Goal: Task Accomplishment & Management: Use online tool/utility

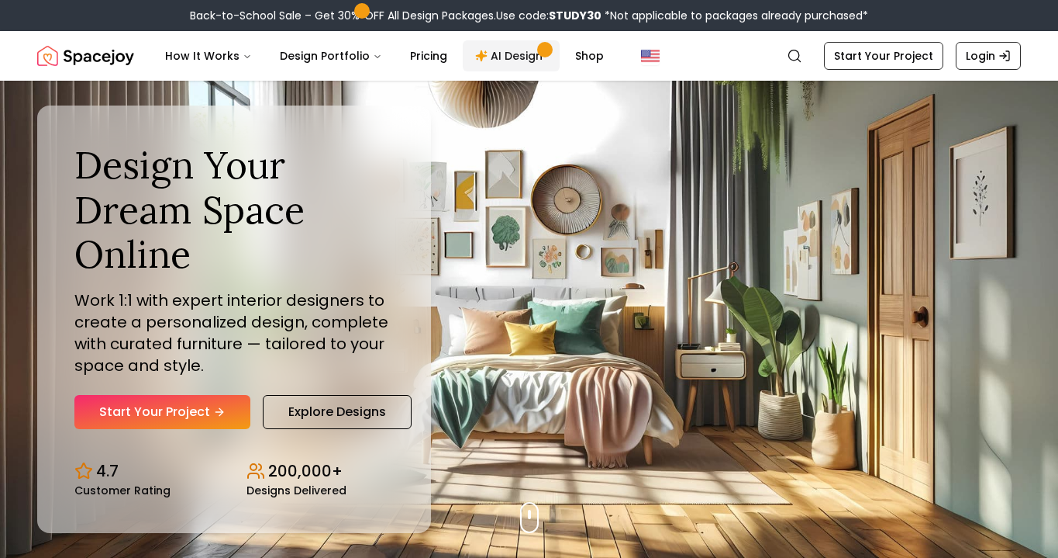
click at [469, 64] on link "AI Design" at bounding box center [511, 55] width 97 height 31
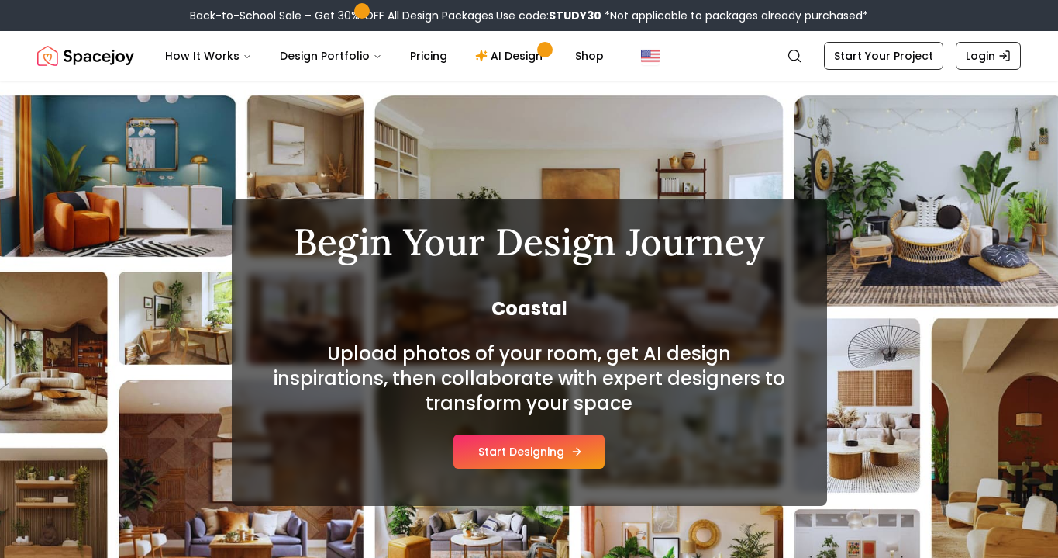
click at [589, 453] on button "Start Designing" at bounding box center [529, 451] width 151 height 34
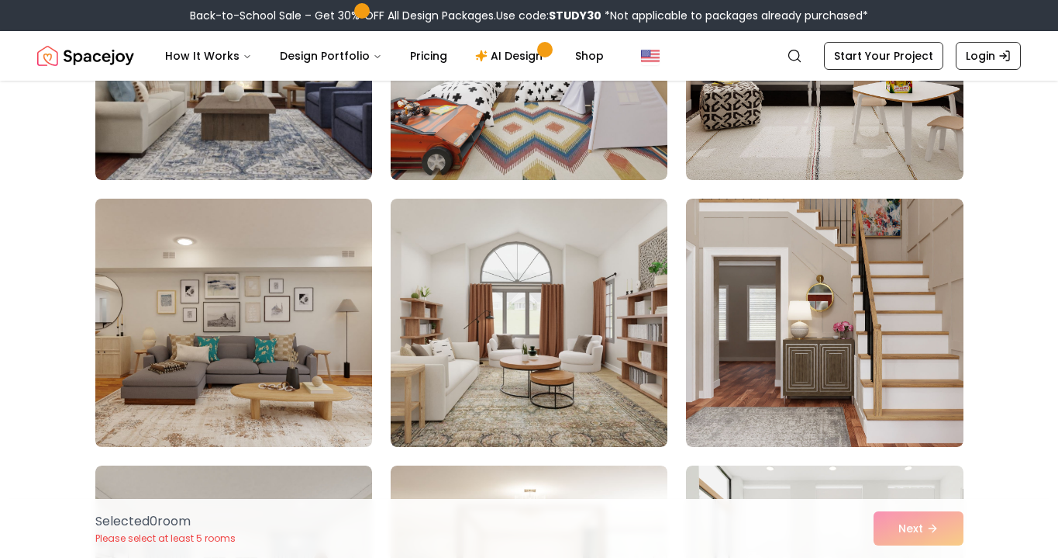
scroll to position [800, 0]
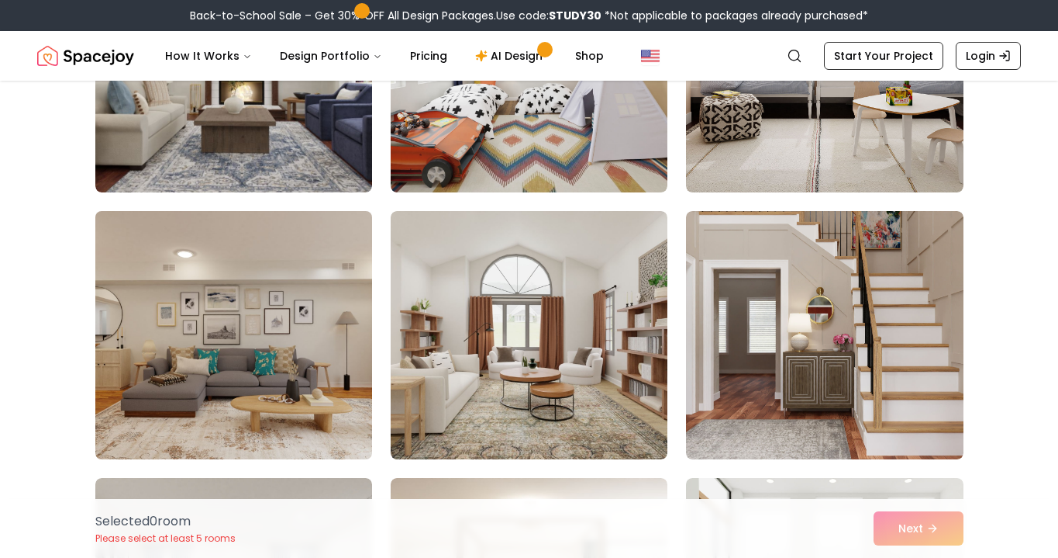
click at [323, 416] on img at bounding box center [233, 335] width 291 height 261
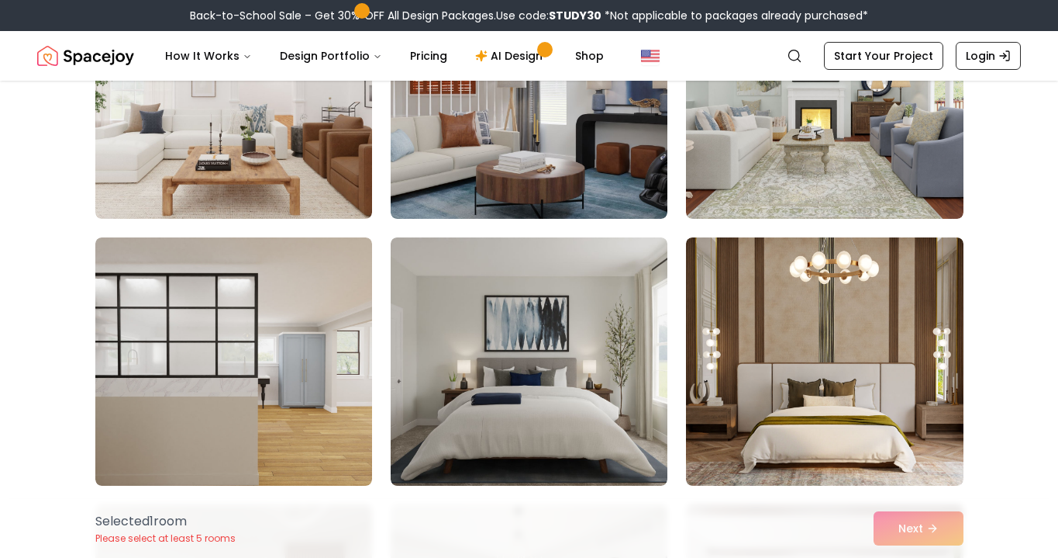
scroll to position [1849, 0]
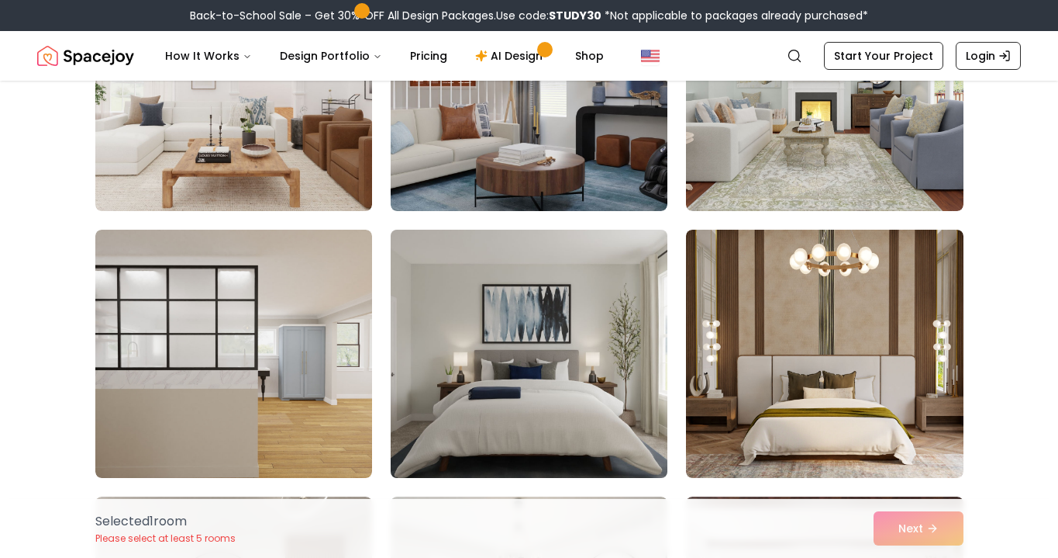
click at [489, 392] on img at bounding box center [529, 353] width 291 height 261
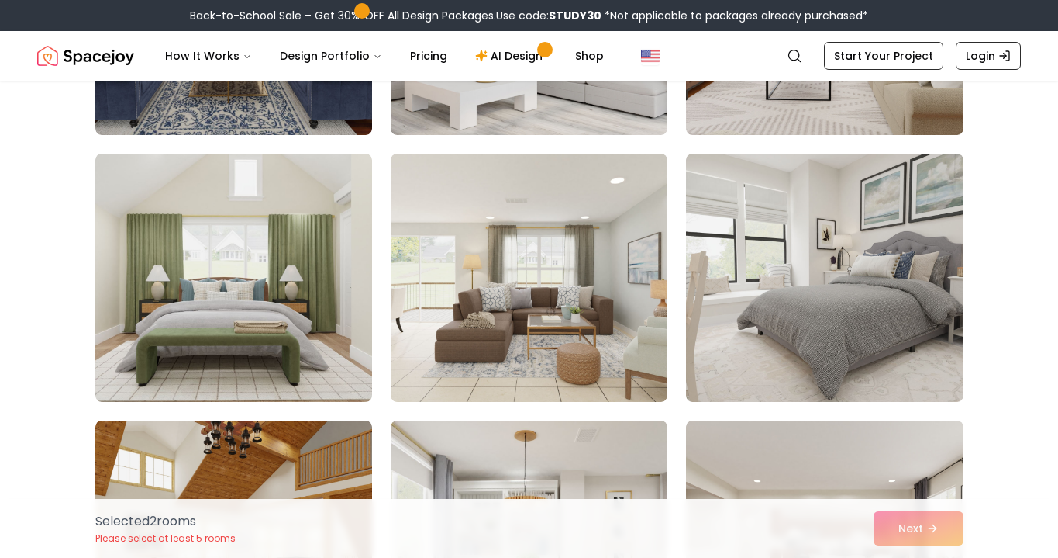
scroll to position [3793, 0]
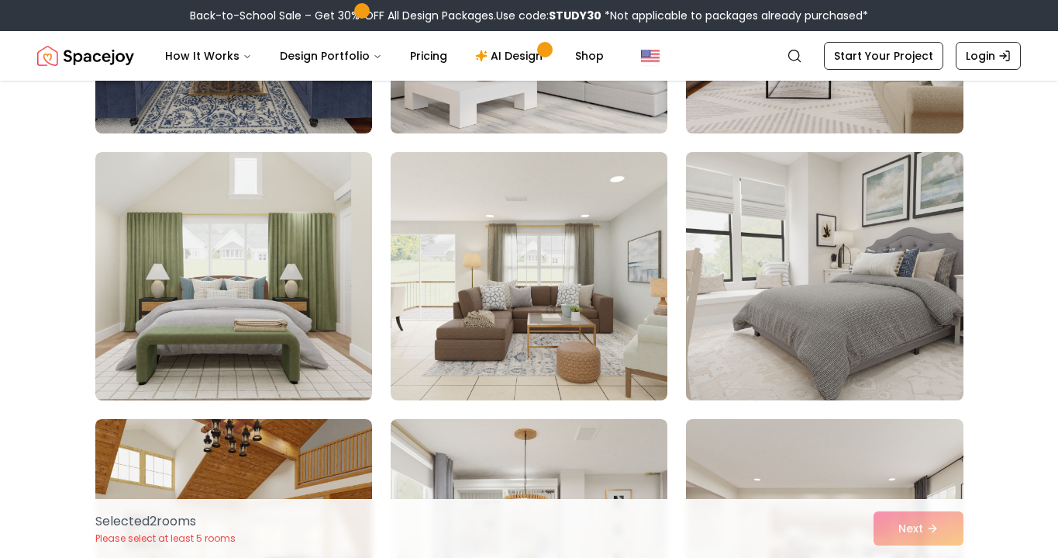
click at [805, 307] on img at bounding box center [824, 276] width 291 height 261
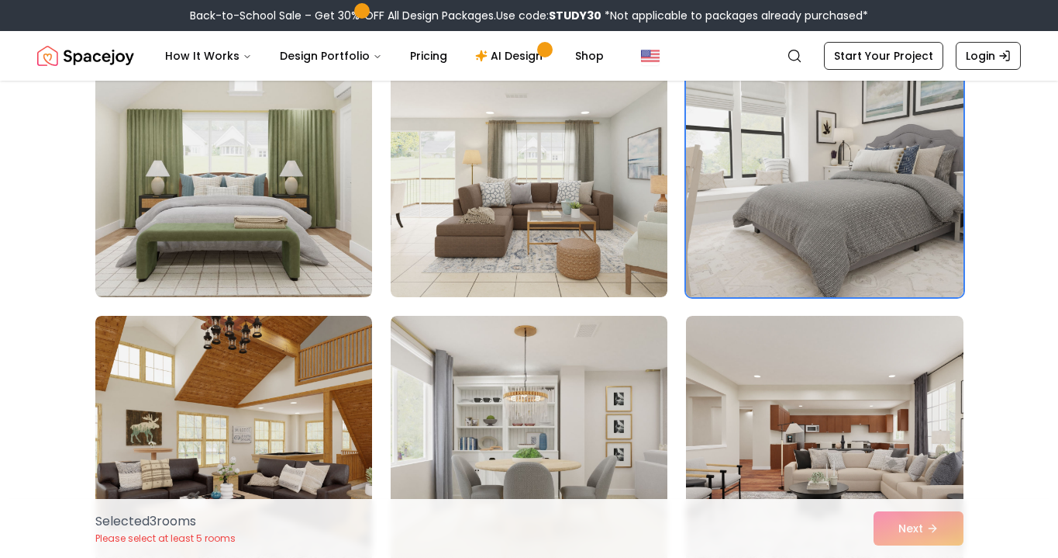
scroll to position [3962, 0]
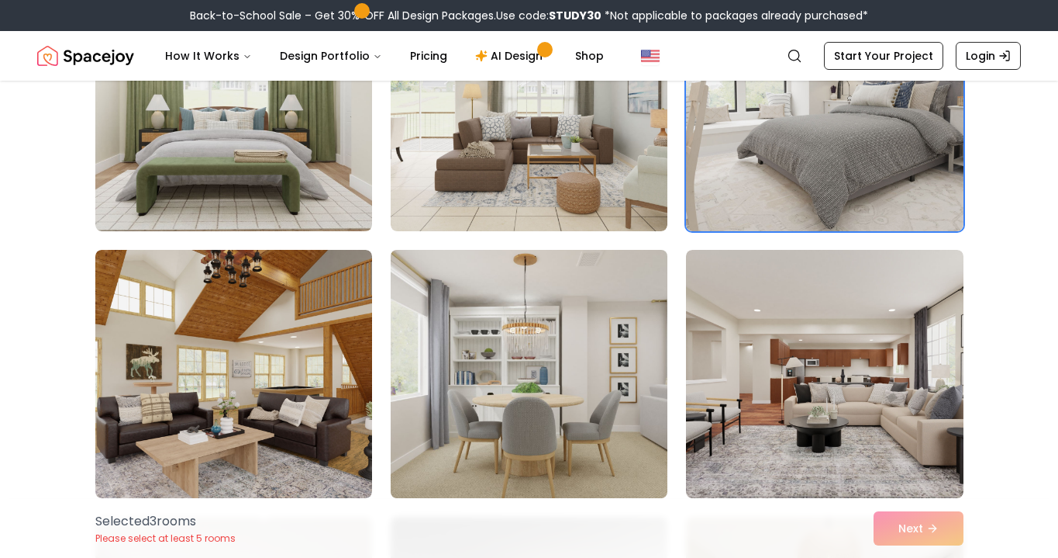
click at [636, 418] on img at bounding box center [529, 373] width 291 height 261
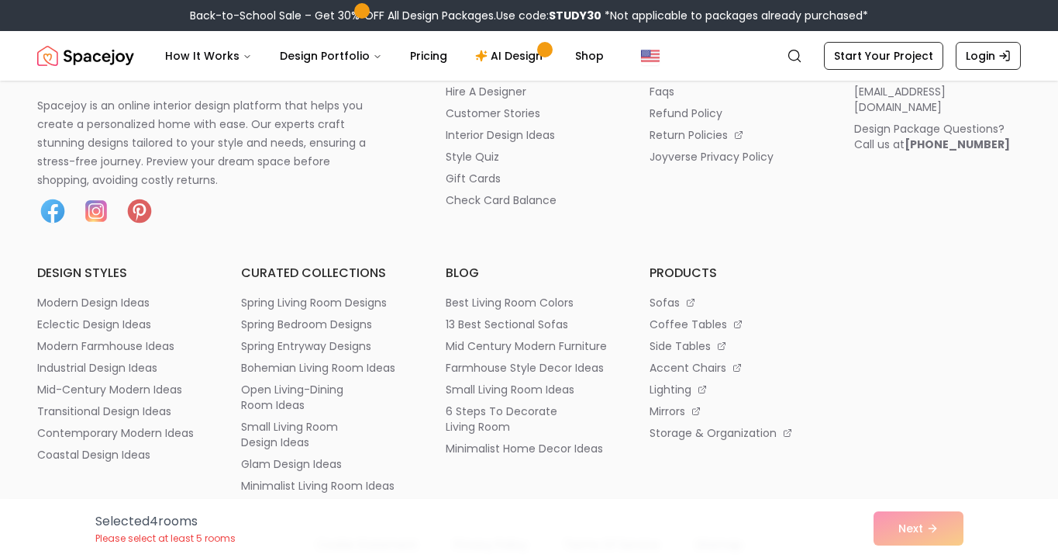
scroll to position [9323, 0]
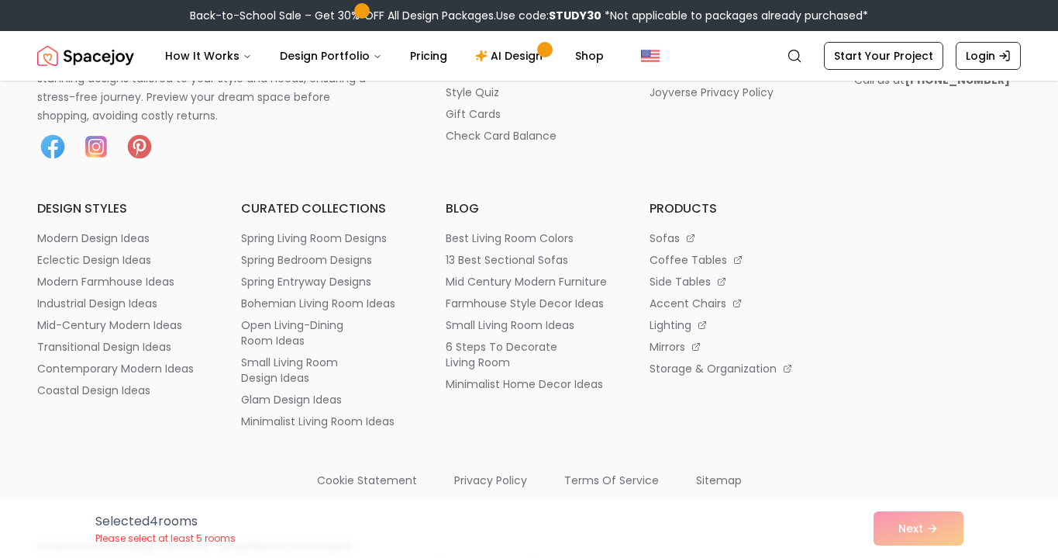
click at [915, 525] on div "Selected 4 room s Please select at least 5 rooms Next" at bounding box center [529, 528] width 893 height 59
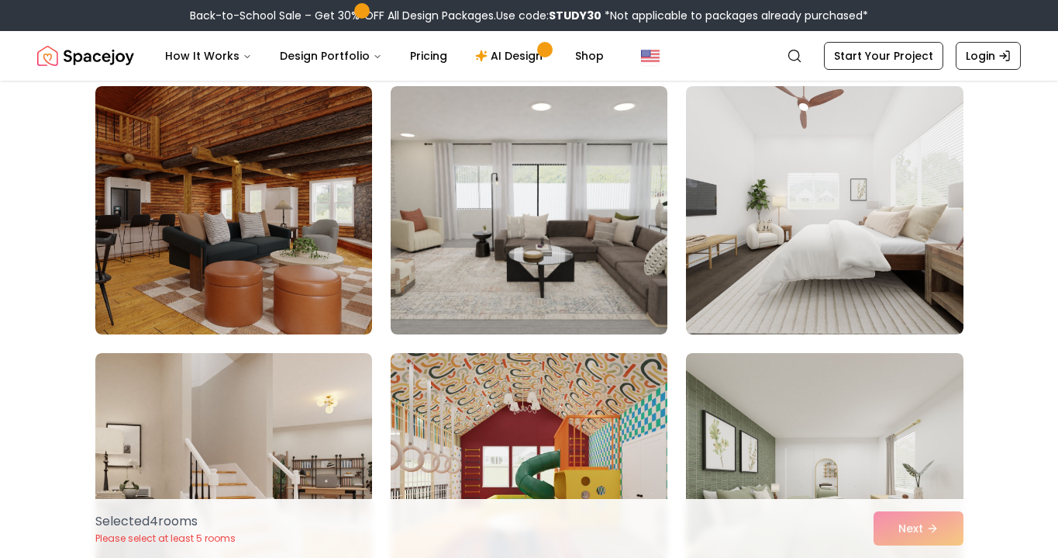
scroll to position [3052, 0]
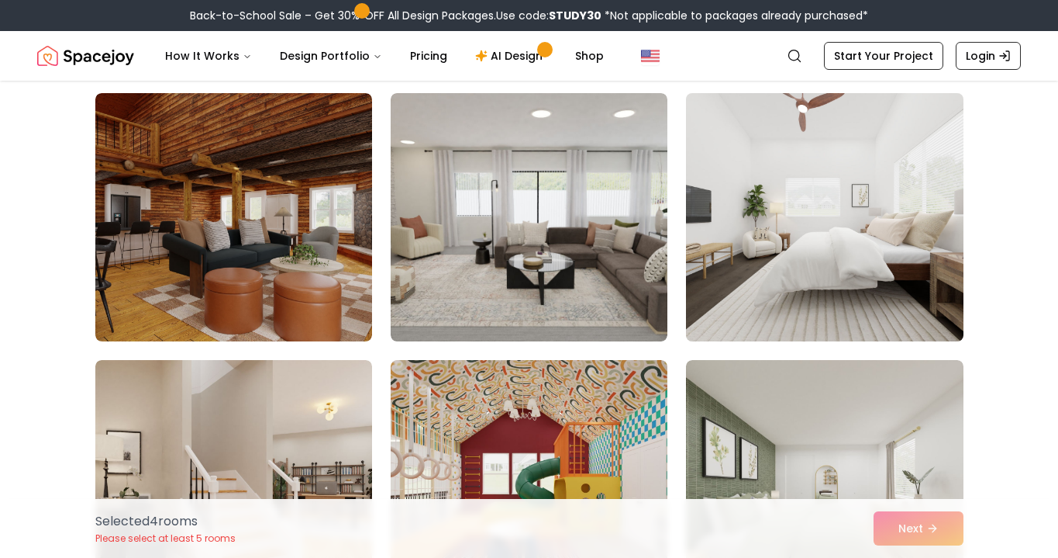
click at [777, 304] on img at bounding box center [824, 217] width 291 height 261
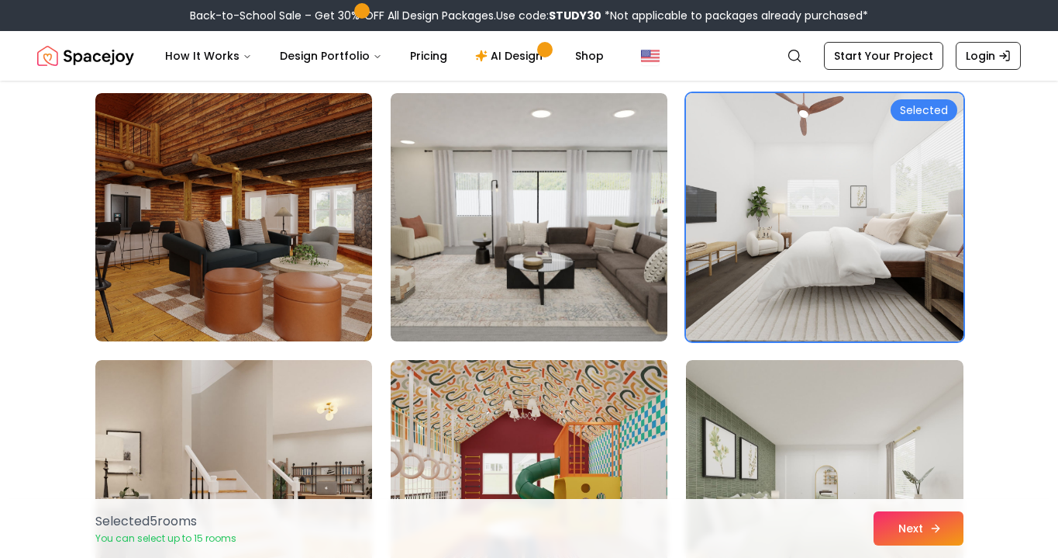
click at [916, 533] on button "Next" at bounding box center [919, 528] width 90 height 34
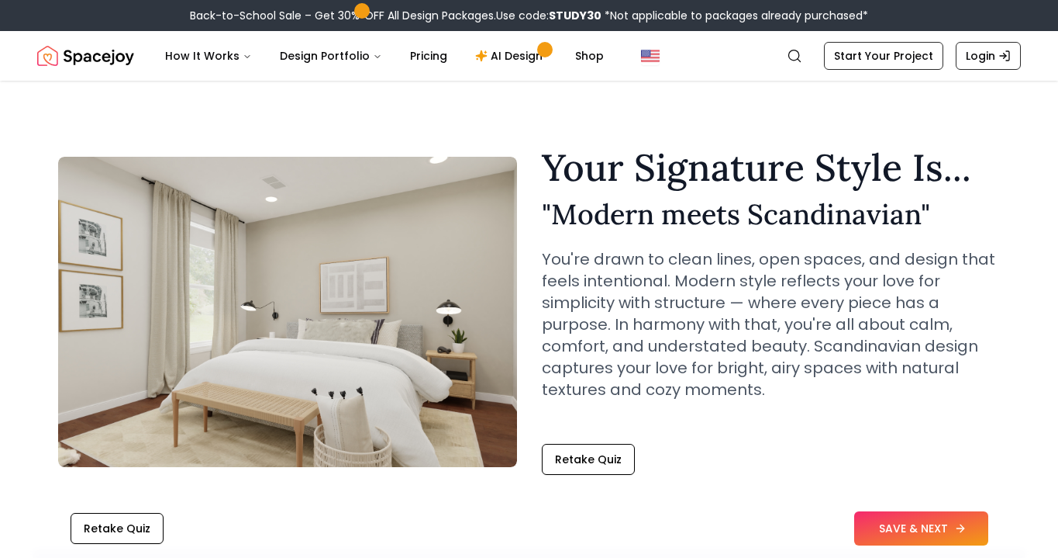
click at [891, 520] on button "SAVE & NEXT" at bounding box center [922, 528] width 134 height 34
